Goal: Information Seeking & Learning: Stay updated

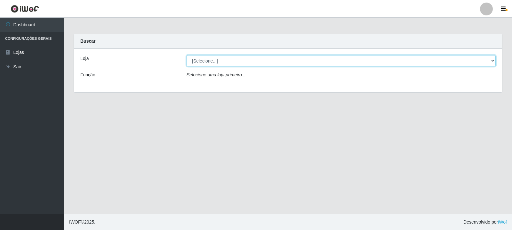
click at [225, 58] on select "[Selecione...] Rede Compras Supermercados - LOJA 3" at bounding box center [341, 60] width 309 height 11
select select "162"
click at [187, 55] on select "[Selecione...] Rede Compras Supermercados - LOJA 3" at bounding box center [341, 60] width 309 height 11
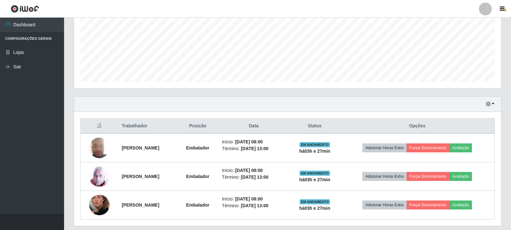
scroll to position [167, 0]
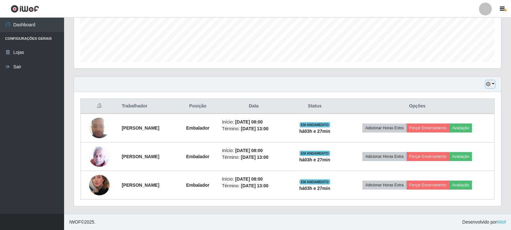
click at [493, 86] on button "button" at bounding box center [489, 83] width 9 height 7
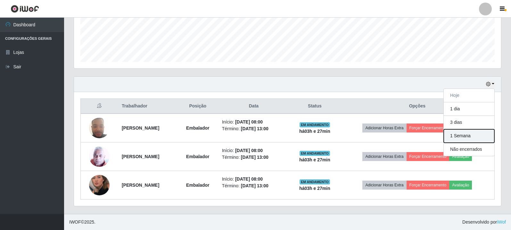
click at [473, 140] on button "1 Semana" at bounding box center [468, 135] width 51 height 13
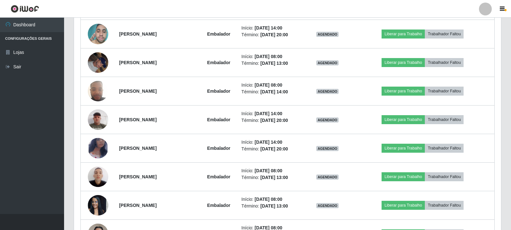
scroll to position [583, 0]
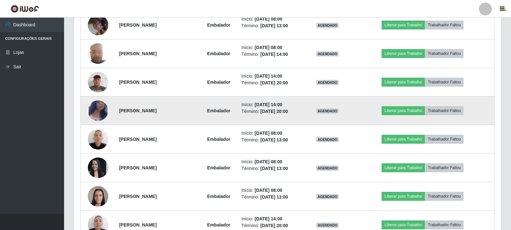
click at [104, 104] on img at bounding box center [98, 110] width 20 height 33
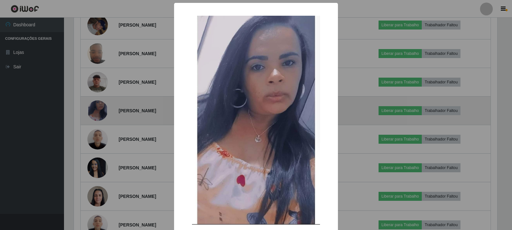
click at [104, 104] on div "× OK Cancel" at bounding box center [256, 115] width 512 height 230
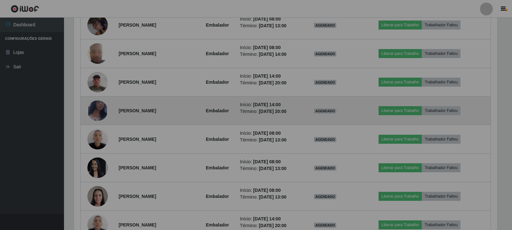
scroll to position [133, 427]
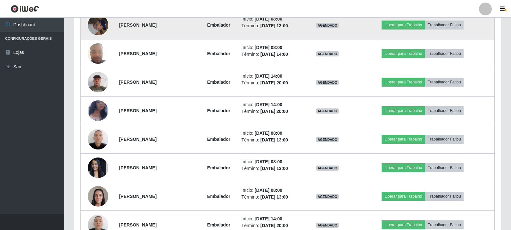
drag, startPoint x: 104, startPoint y: 104, endPoint x: 102, endPoint y: 26, distance: 78.2
click at [102, 26] on img at bounding box center [98, 24] width 20 height 27
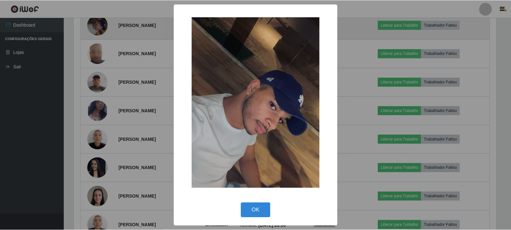
scroll to position [133, 424]
click at [102, 26] on div "× OK Cancel" at bounding box center [256, 115] width 512 height 230
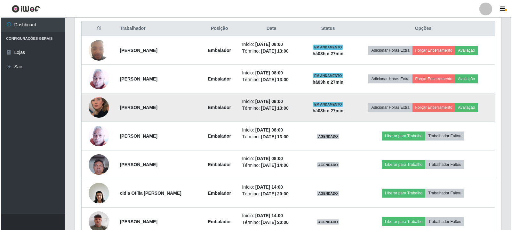
scroll to position [256, 0]
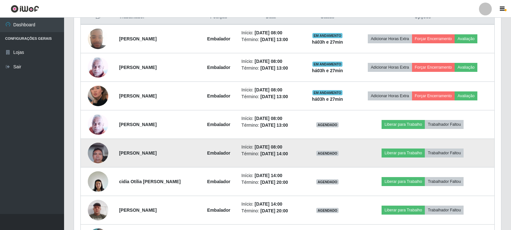
click at [99, 158] on img at bounding box center [98, 152] width 20 height 27
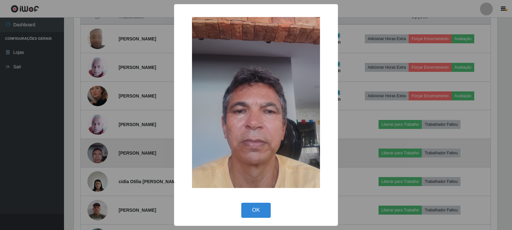
click at [99, 158] on div "× OK Cancel" at bounding box center [256, 115] width 512 height 230
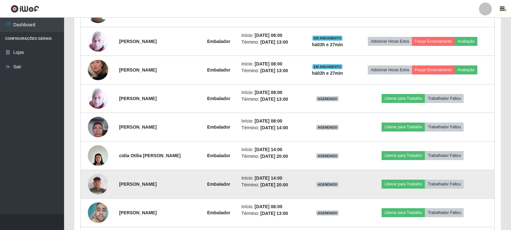
scroll to position [320, 0]
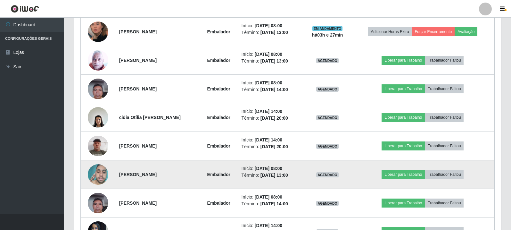
click at [97, 169] on img at bounding box center [98, 174] width 20 height 27
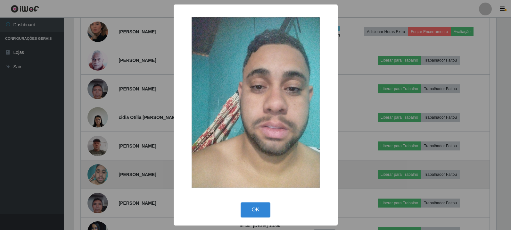
scroll to position [133, 424]
click at [97, 169] on div "× OK Cancel" at bounding box center [256, 115] width 512 height 230
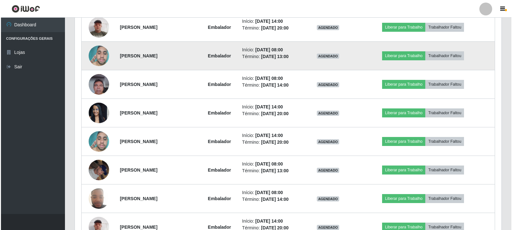
scroll to position [448, 0]
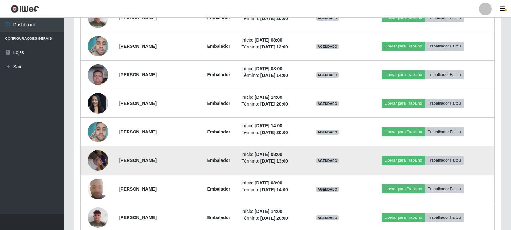
click at [98, 164] on img at bounding box center [98, 159] width 20 height 27
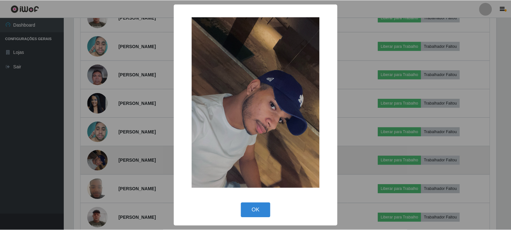
scroll to position [133, 424]
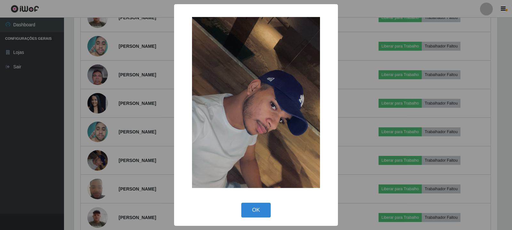
click at [101, 161] on div "× OK Cancel" at bounding box center [256, 115] width 512 height 230
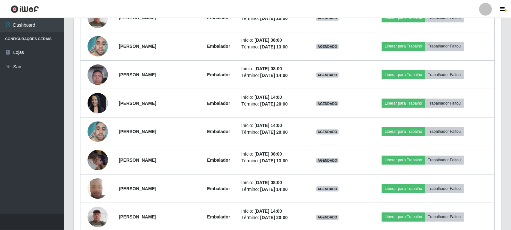
scroll to position [0, 0]
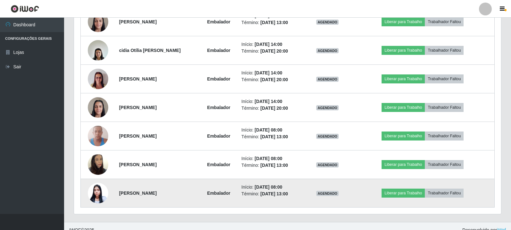
click at [94, 205] on td at bounding box center [98, 193] width 35 height 28
click at [94, 199] on img at bounding box center [98, 193] width 20 height 21
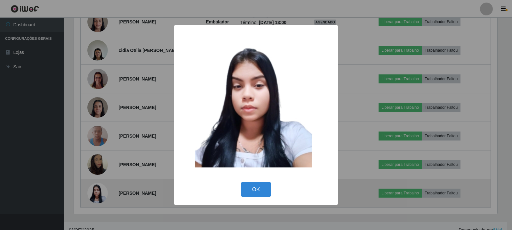
click at [94, 199] on div "× OK Cancel" at bounding box center [256, 115] width 512 height 230
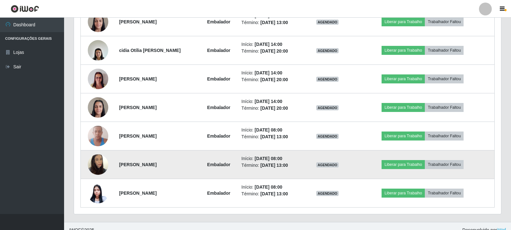
click at [98, 169] on img at bounding box center [98, 164] width 20 height 37
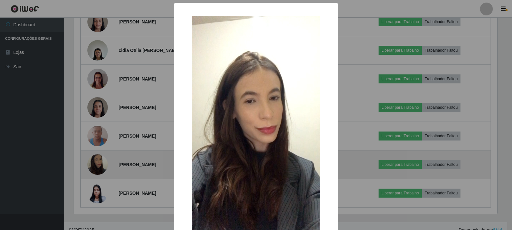
click at [98, 169] on div "× OK Cancel" at bounding box center [256, 115] width 512 height 230
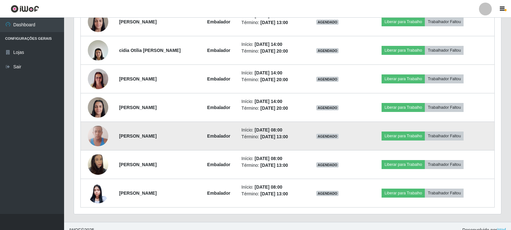
click at [90, 140] on img at bounding box center [98, 135] width 20 height 27
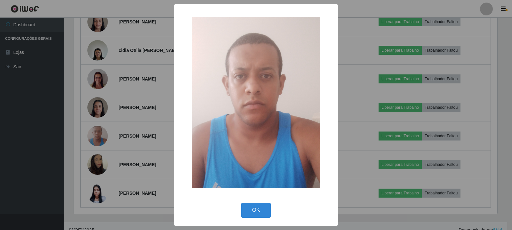
click at [99, 136] on div "× OK Cancel" at bounding box center [256, 115] width 512 height 230
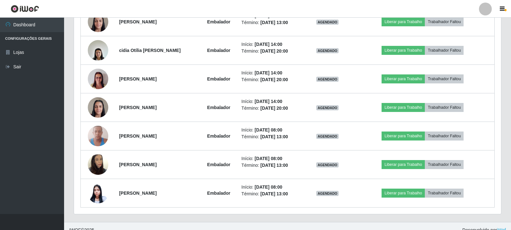
click at [99, 136] on img at bounding box center [98, 135] width 20 height 27
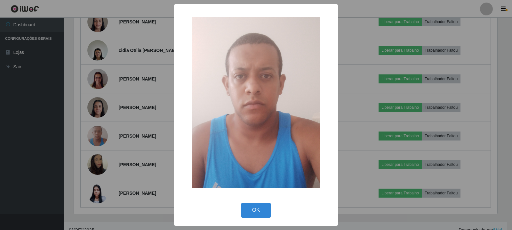
click at [100, 136] on div "× OK Cancel" at bounding box center [256, 115] width 512 height 230
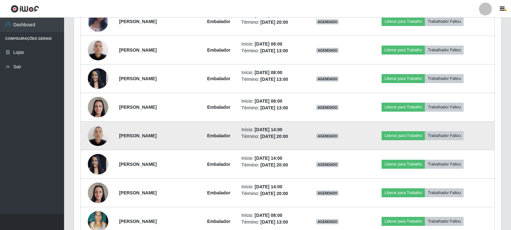
click at [101, 136] on img at bounding box center [98, 135] width 20 height 27
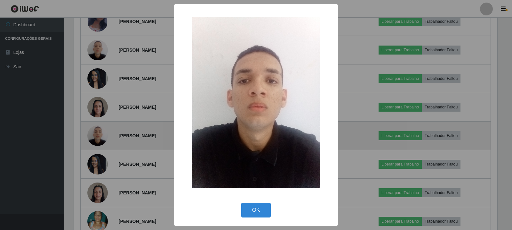
click at [101, 136] on div "× OK Cancel" at bounding box center [256, 115] width 512 height 230
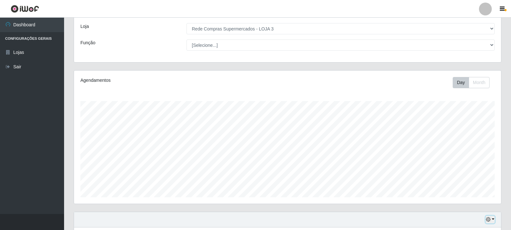
click at [492, 217] on button "button" at bounding box center [489, 218] width 9 height 7
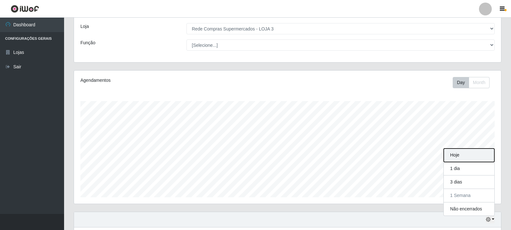
click at [463, 157] on button "Hoje" at bounding box center [468, 154] width 51 height 13
